Goal: Find specific page/section: Find specific page/section

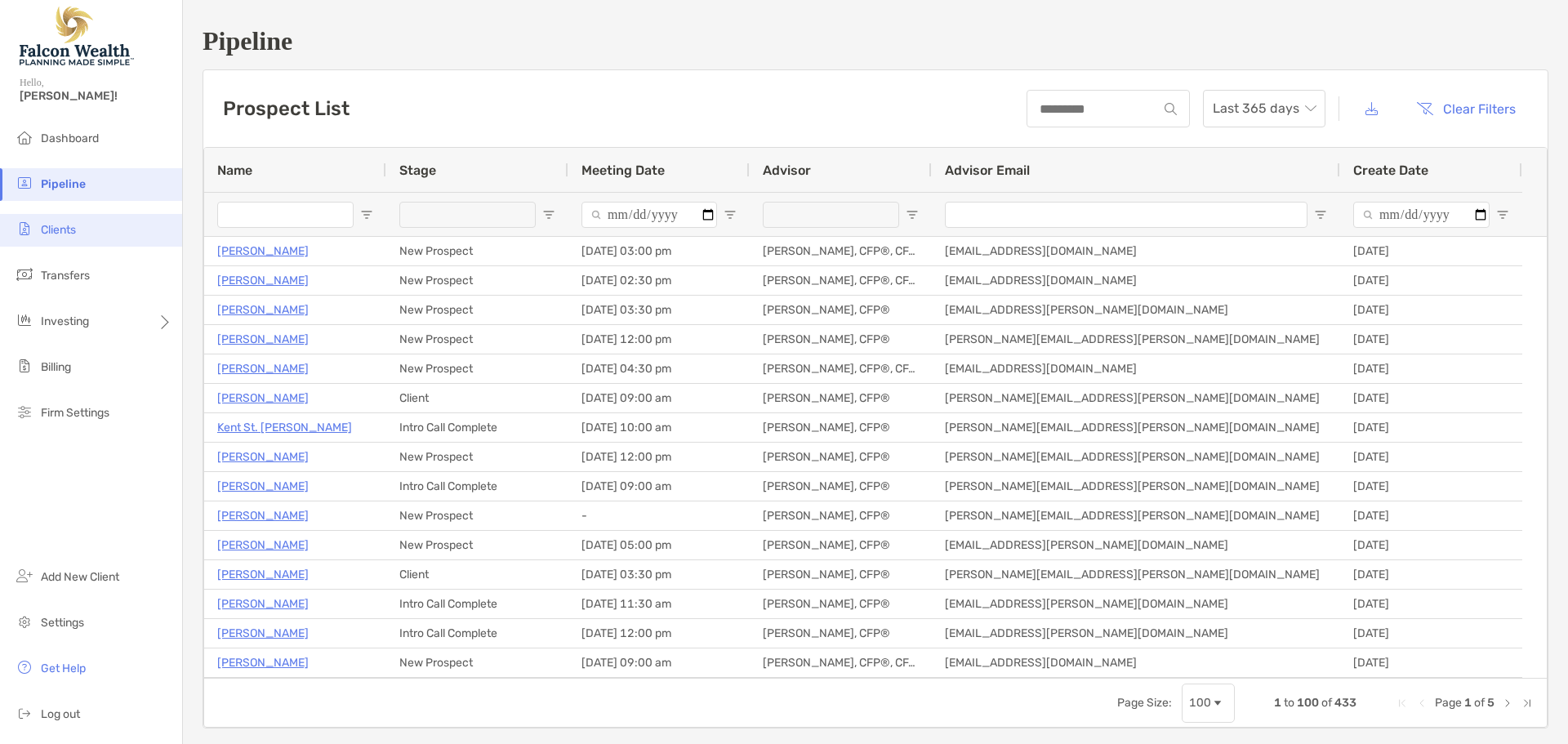
click at [74, 234] on span "Clients" at bounding box center [58, 229] width 35 height 14
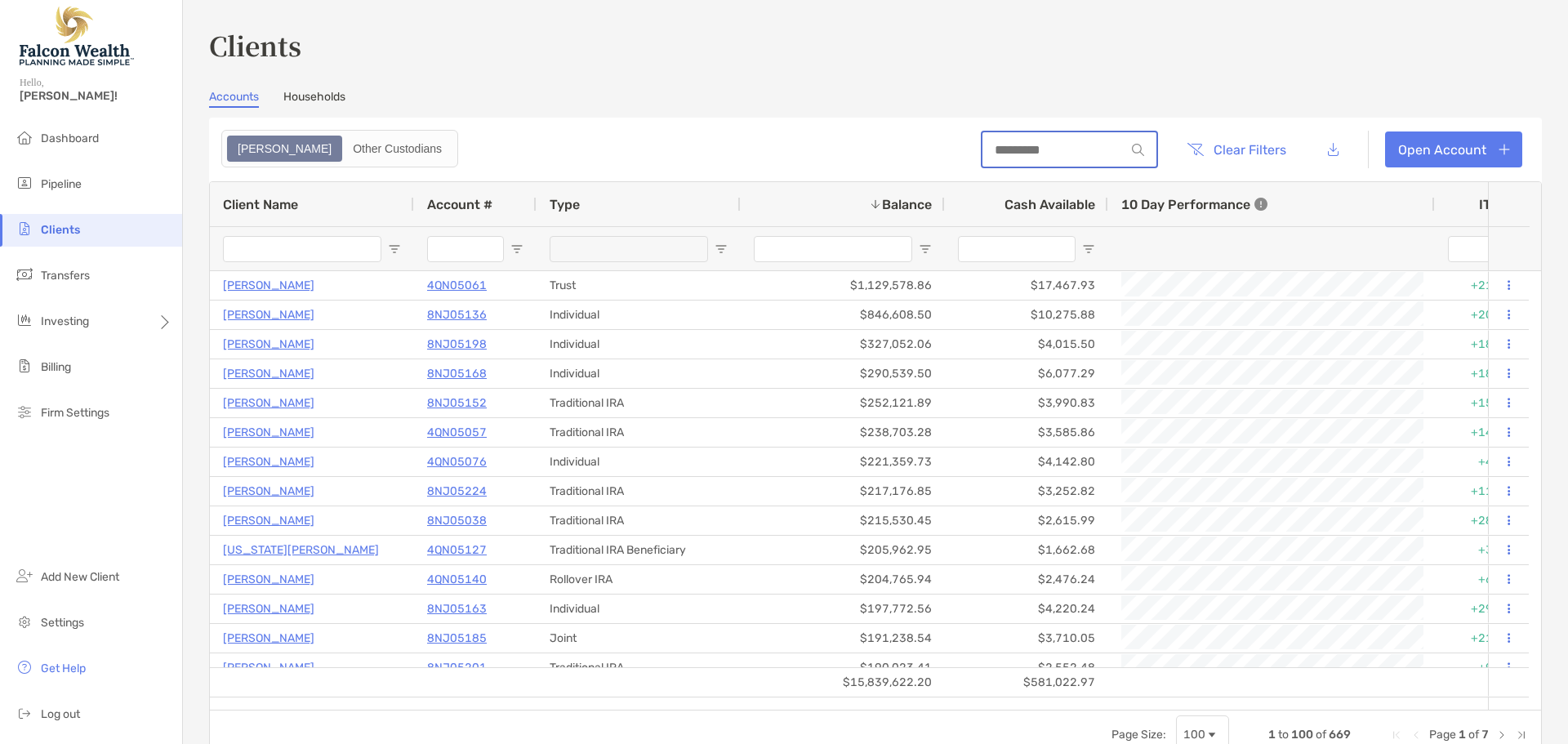
click at [1054, 154] on input at bounding box center [1054, 149] width 143 height 14
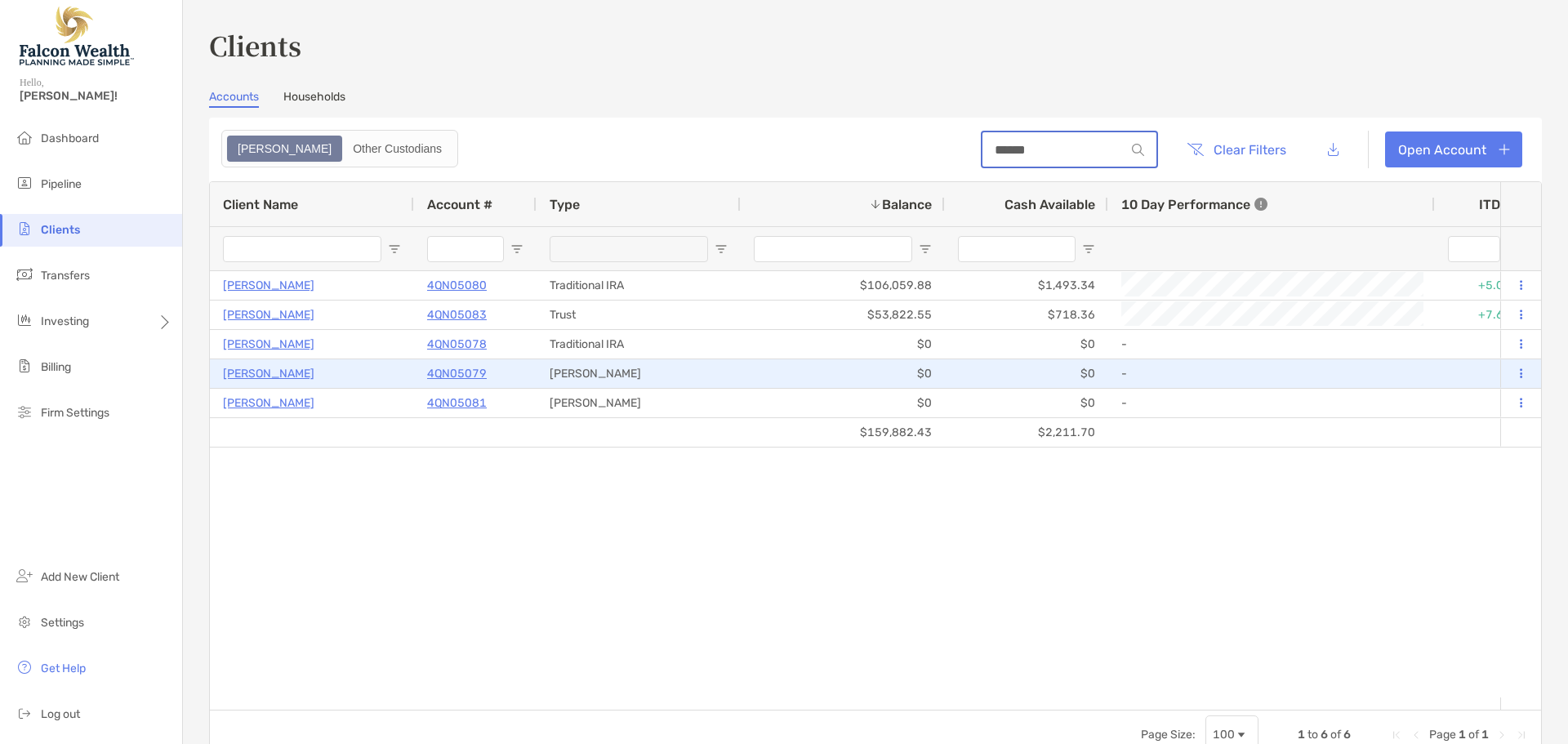
type input "******"
click at [289, 375] on p "[PERSON_NAME]" at bounding box center [268, 373] width 91 height 21
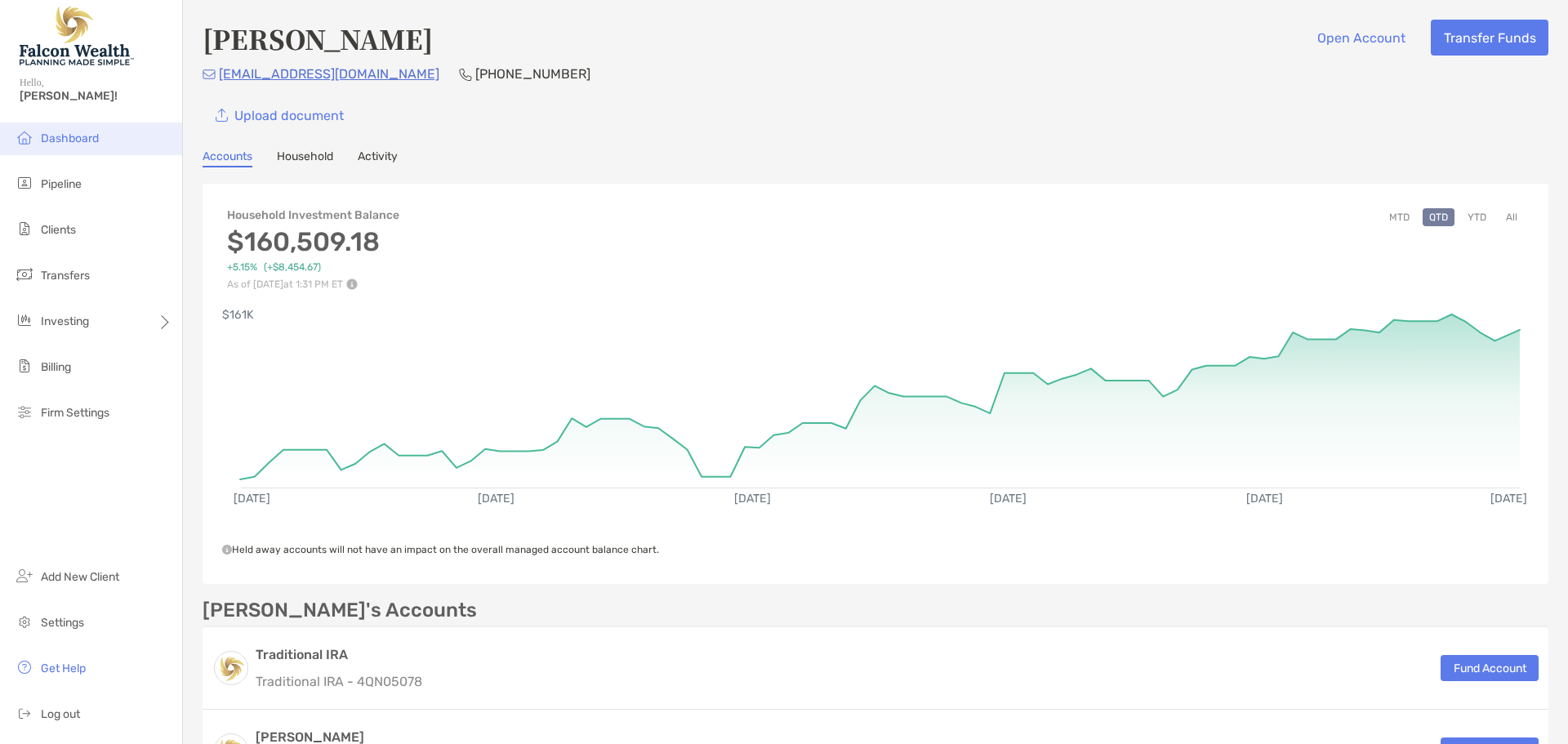
click at [69, 141] on span "Dashboard" at bounding box center [70, 138] width 58 height 14
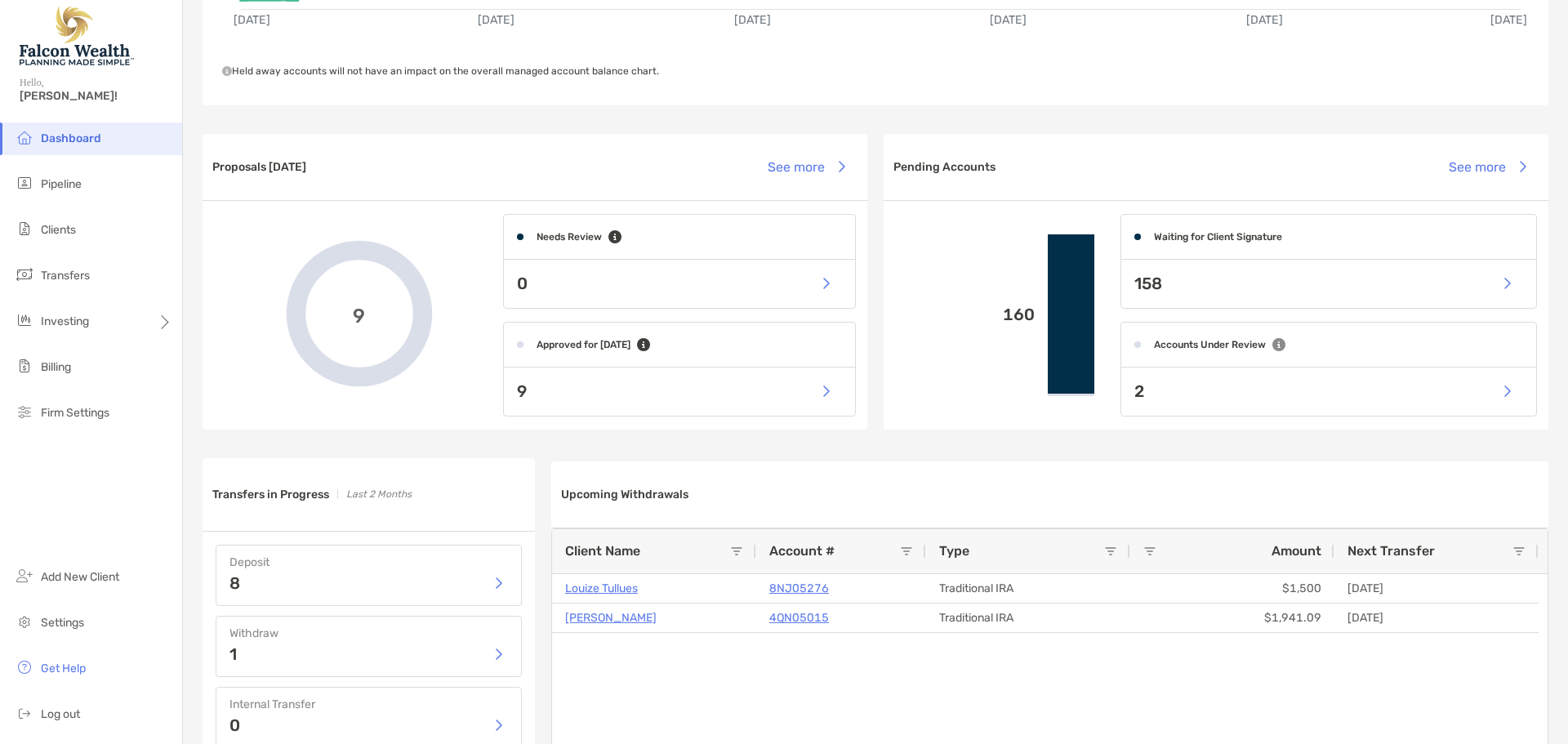
scroll to position [28, 0]
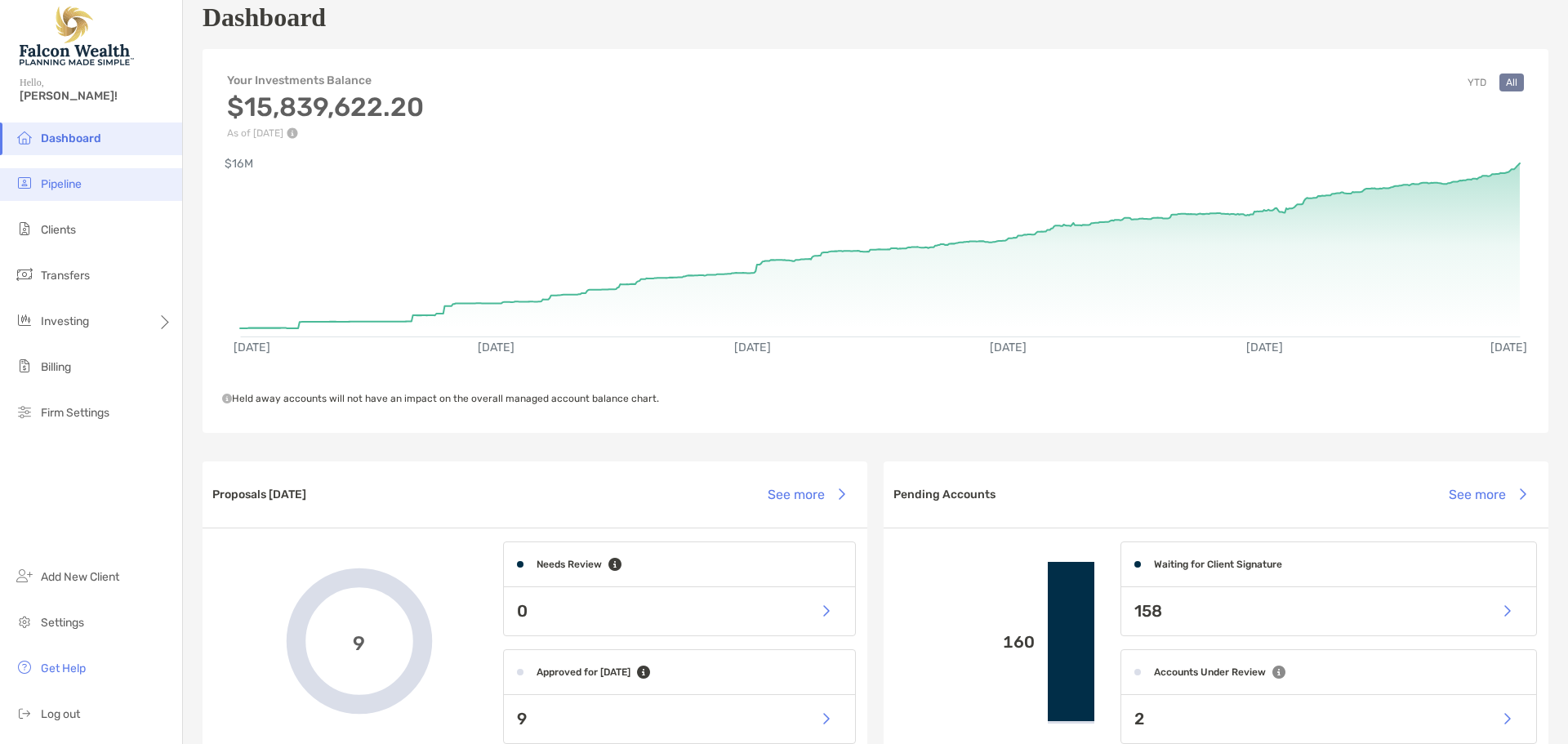
click at [91, 192] on li "Pipeline" at bounding box center [91, 185] width 182 height 33
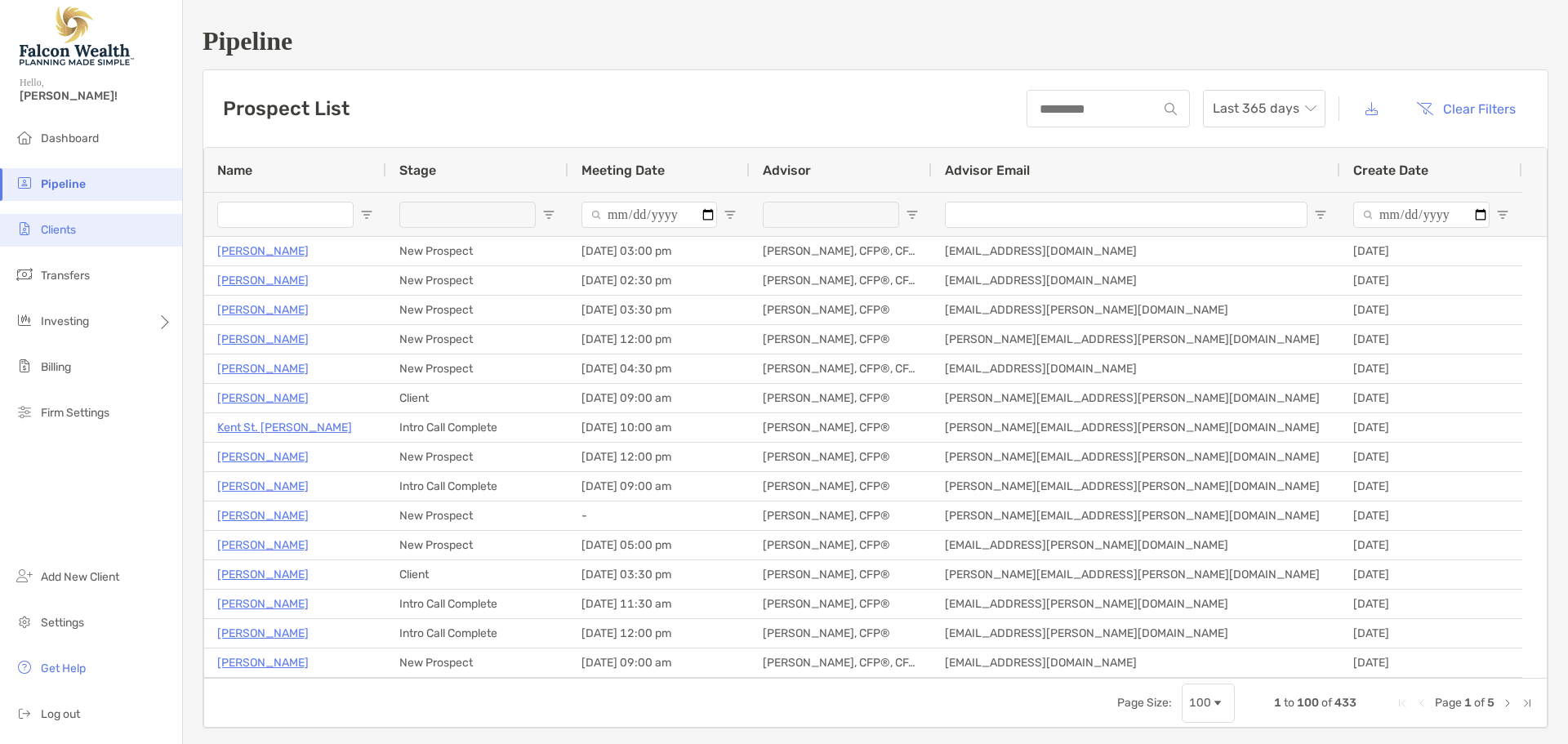
click at [68, 229] on span "Clients" at bounding box center [58, 229] width 35 height 14
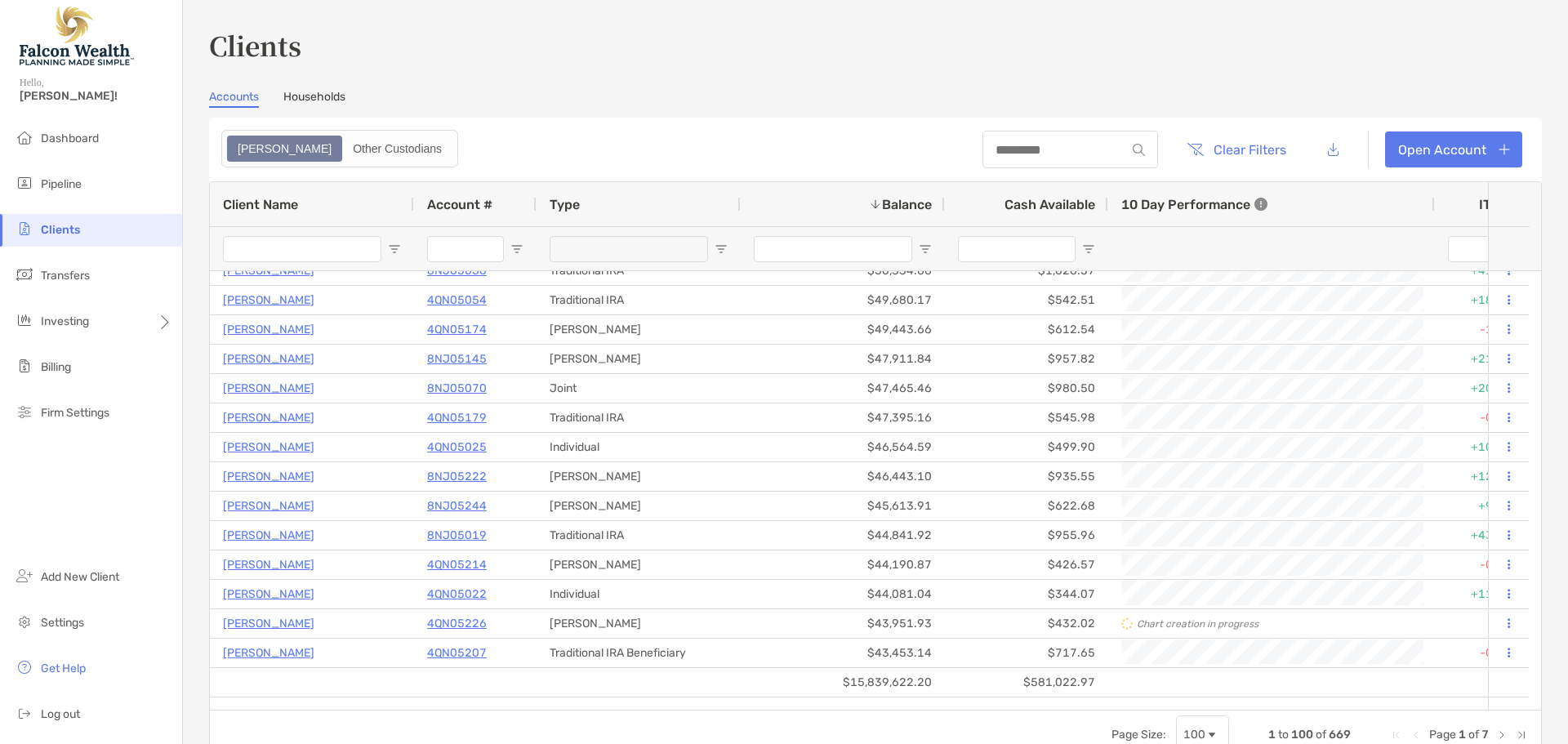
click at [500, 111] on section "Accounts Households [PERSON_NAME] Other Custodians Clear Filters Open Account 1…" at bounding box center [875, 424] width 1333 height 670
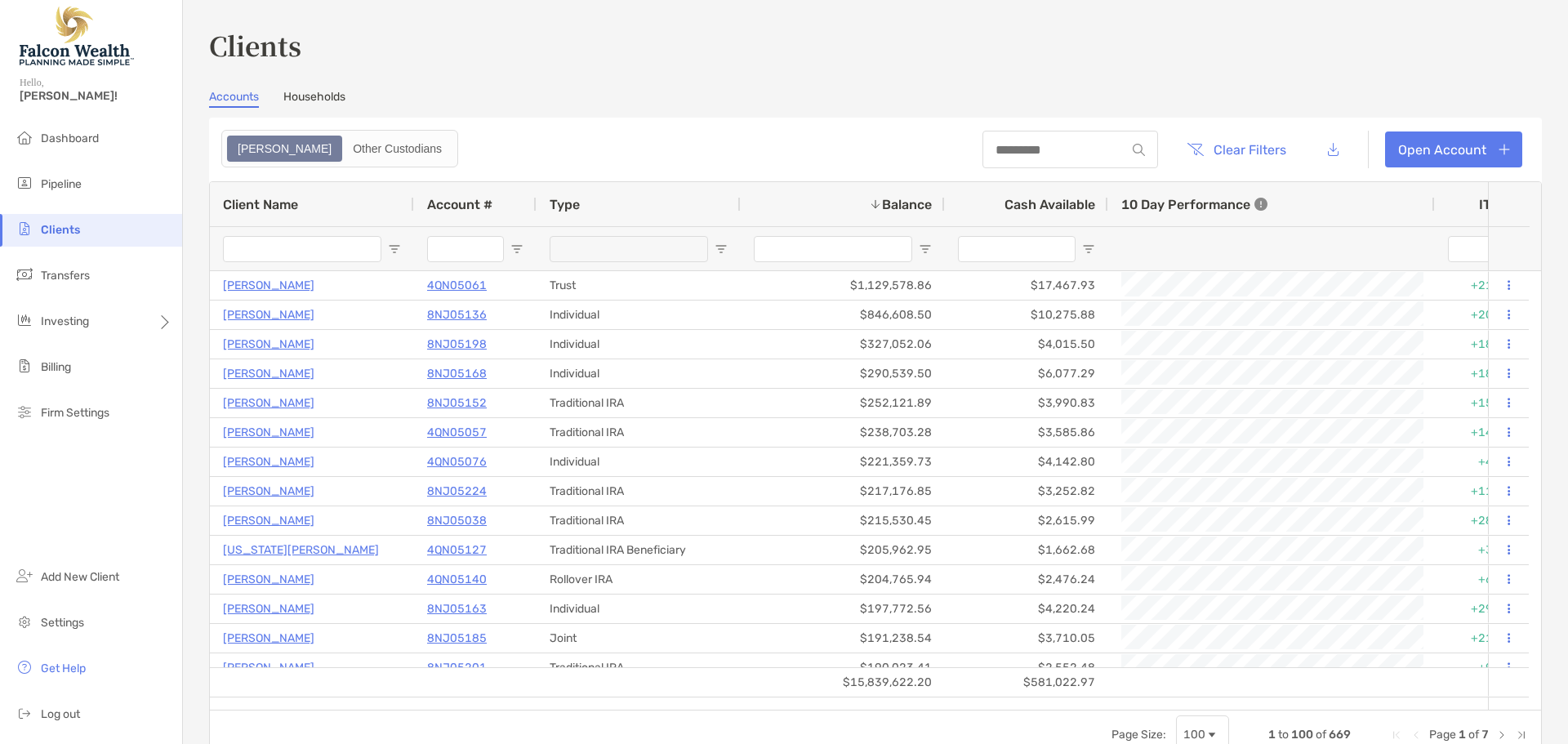
click at [590, 134] on header "Clear Filters Open Account" at bounding box center [875, 149] width 1333 height 63
click at [85, 138] on span "Dashboard" at bounding box center [70, 138] width 58 height 14
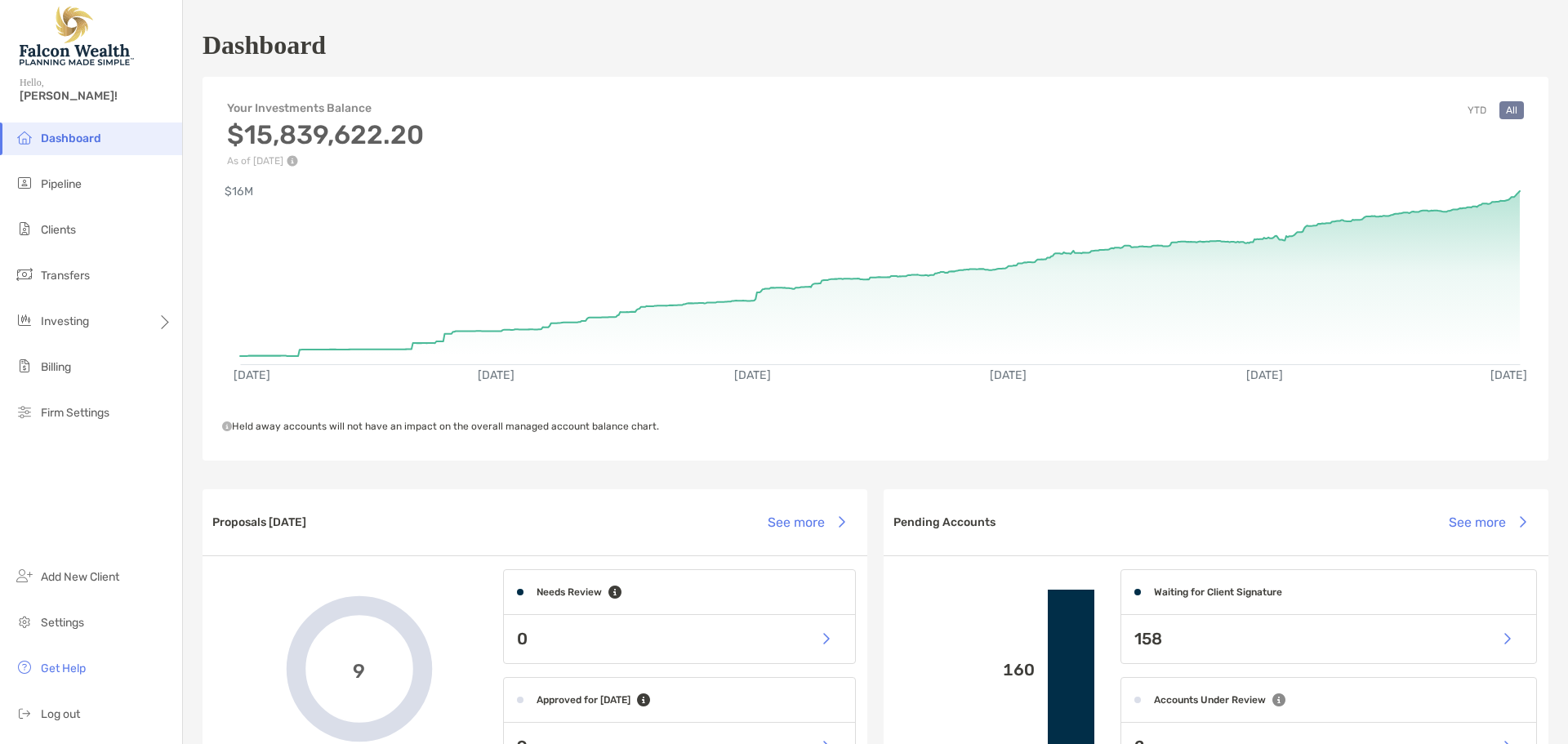
click at [941, 49] on div "Dashboard" at bounding box center [875, 44] width 1345 height 37
